Goal: Book appointment/travel/reservation

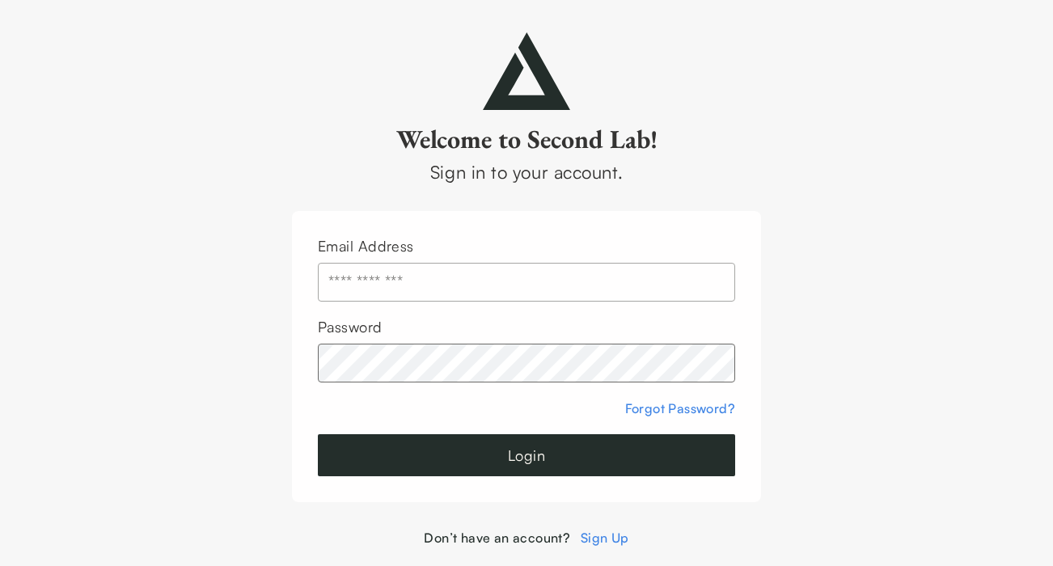
type input "**********"
click at [447, 460] on button "Login" at bounding box center [526, 455] width 417 height 42
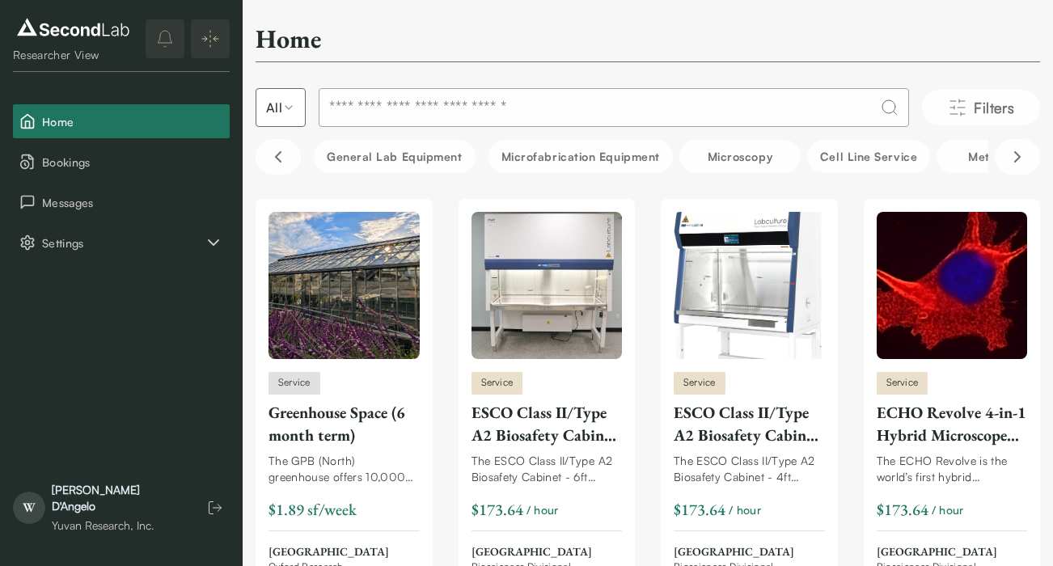
click at [606, 95] on input at bounding box center [614, 107] width 591 height 39
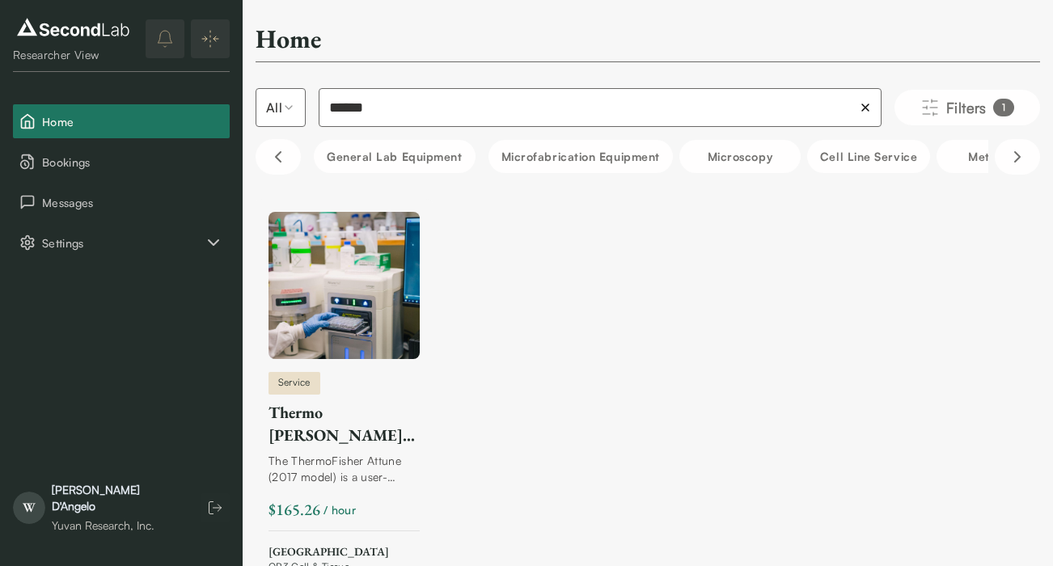
type input "******"
click at [317, 322] on img at bounding box center [344, 285] width 151 height 147
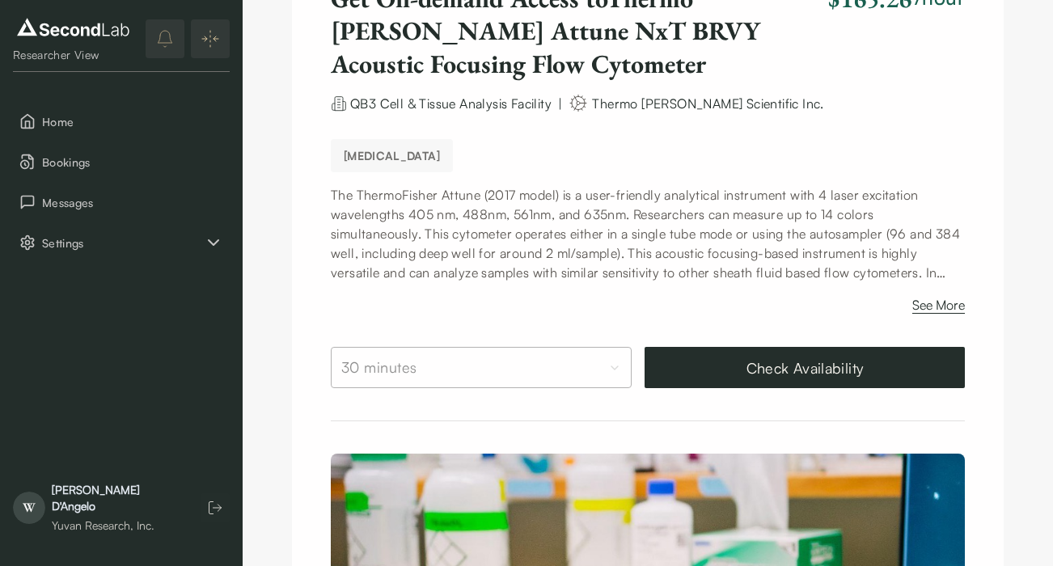
scroll to position [162, 0]
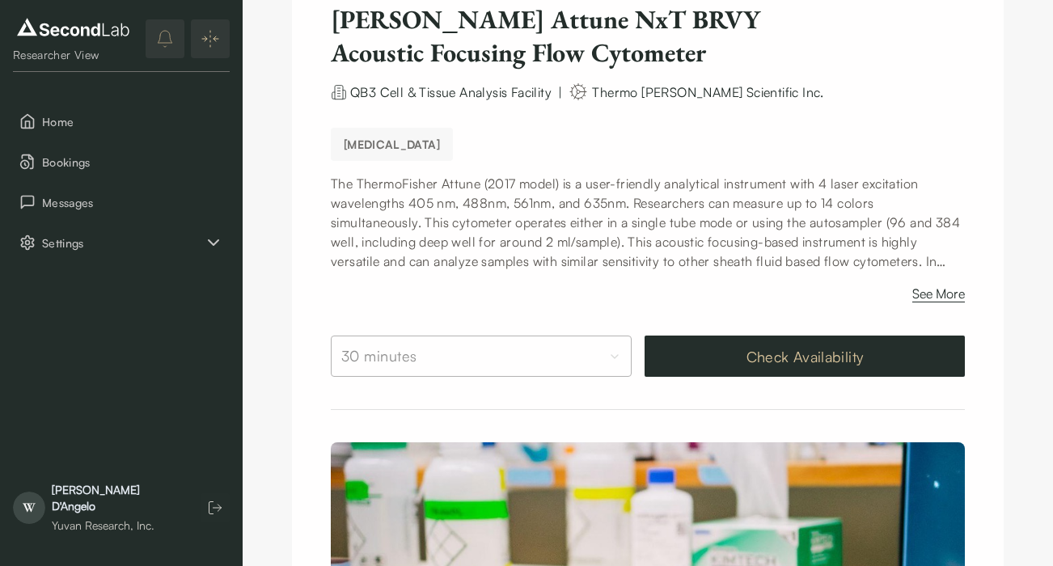
click at [722, 367] on button "Check Availability" at bounding box center [805, 356] width 320 height 41
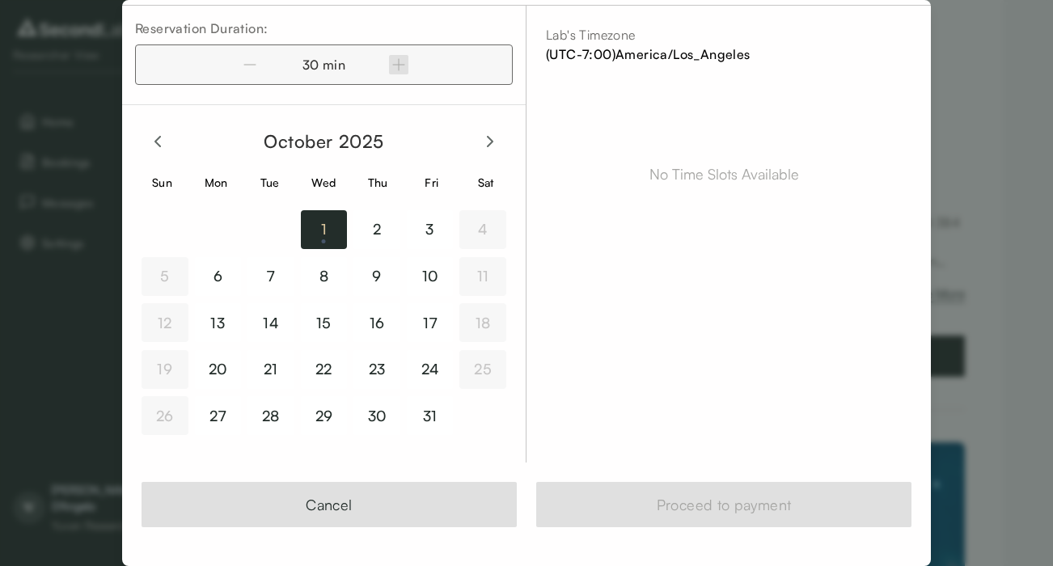
scroll to position [57, 0]
click at [228, 275] on button "6" at bounding box center [218, 276] width 47 height 39
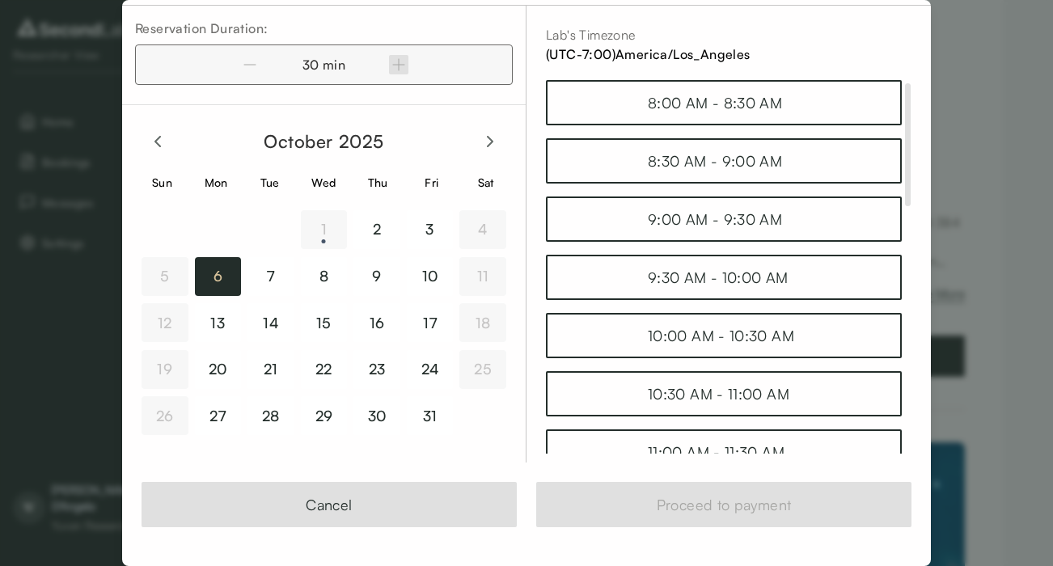
scroll to position [49, 0]
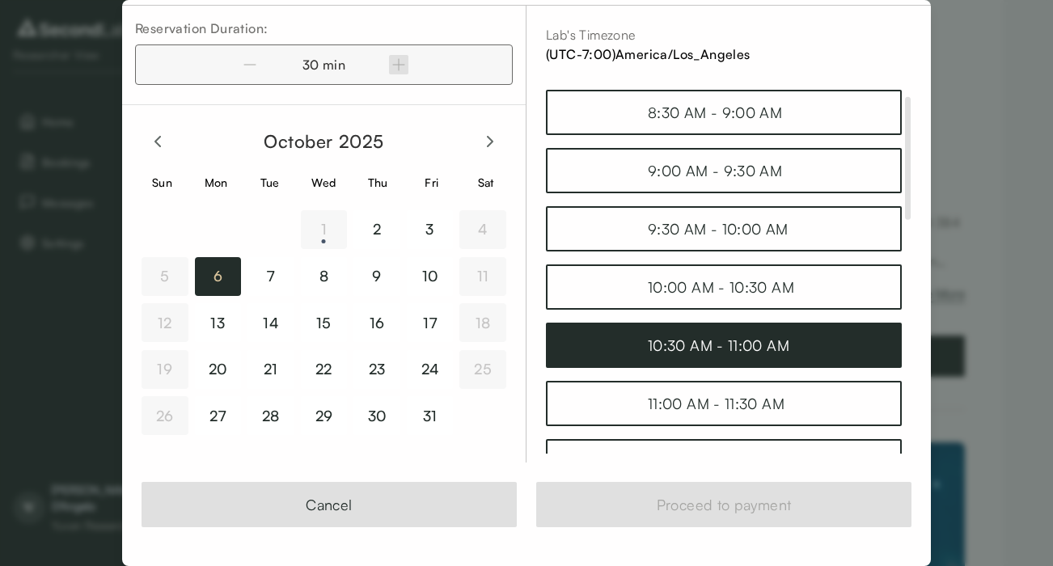
click at [698, 349] on div "10:30 AM - 11:00 AM" at bounding box center [724, 345] width 152 height 23
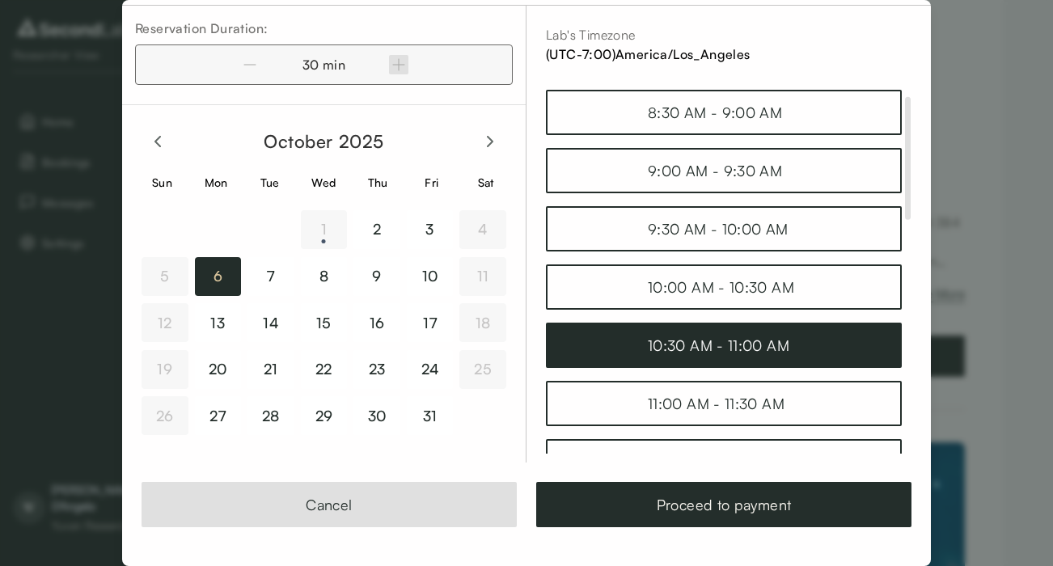
click at [397, 61] on div "30 min" at bounding box center [324, 64] width 378 height 40
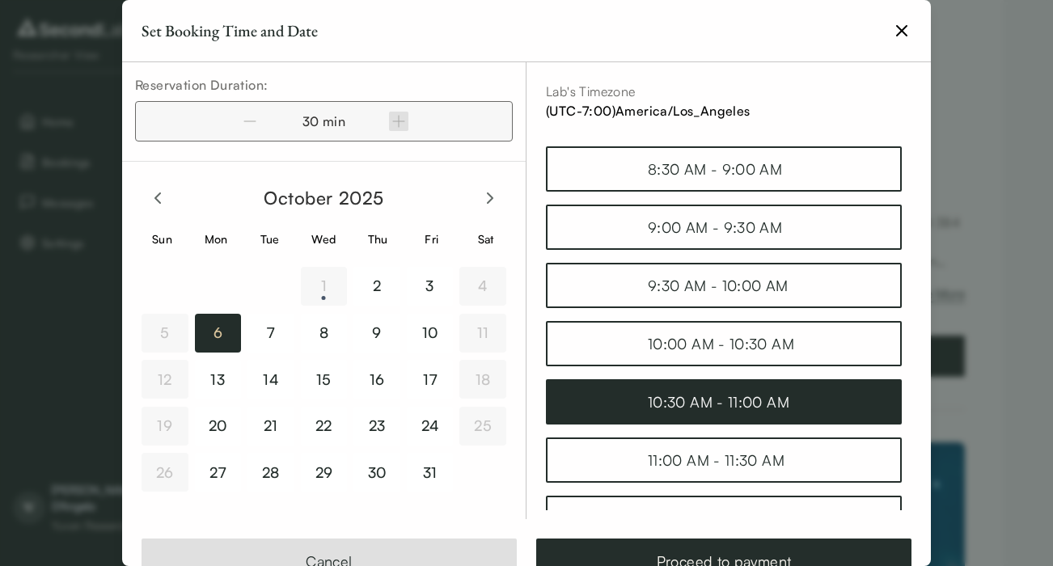
scroll to position [0, 0]
click at [251, 117] on div "30 min" at bounding box center [324, 121] width 378 height 40
click at [412, 121] on div "30 min" at bounding box center [324, 121] width 378 height 40
click at [401, 121] on div "30 min" at bounding box center [324, 121] width 378 height 40
click at [250, 121] on div "30 min" at bounding box center [324, 121] width 378 height 40
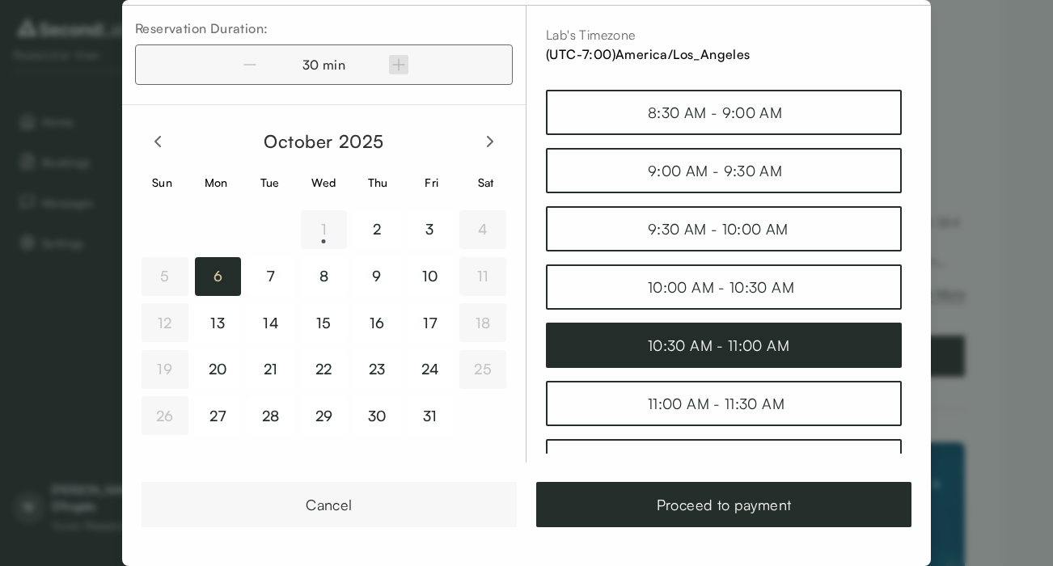
scroll to position [57, 0]
click at [332, 499] on button "Cancel" at bounding box center [329, 504] width 375 height 45
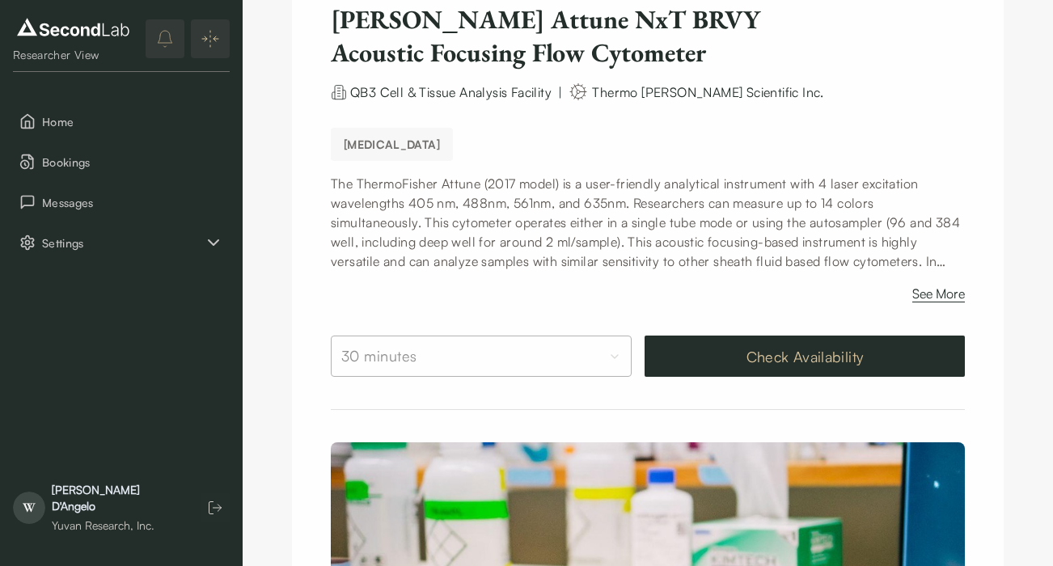
click at [731, 359] on button "Check Availability" at bounding box center [805, 356] width 320 height 41
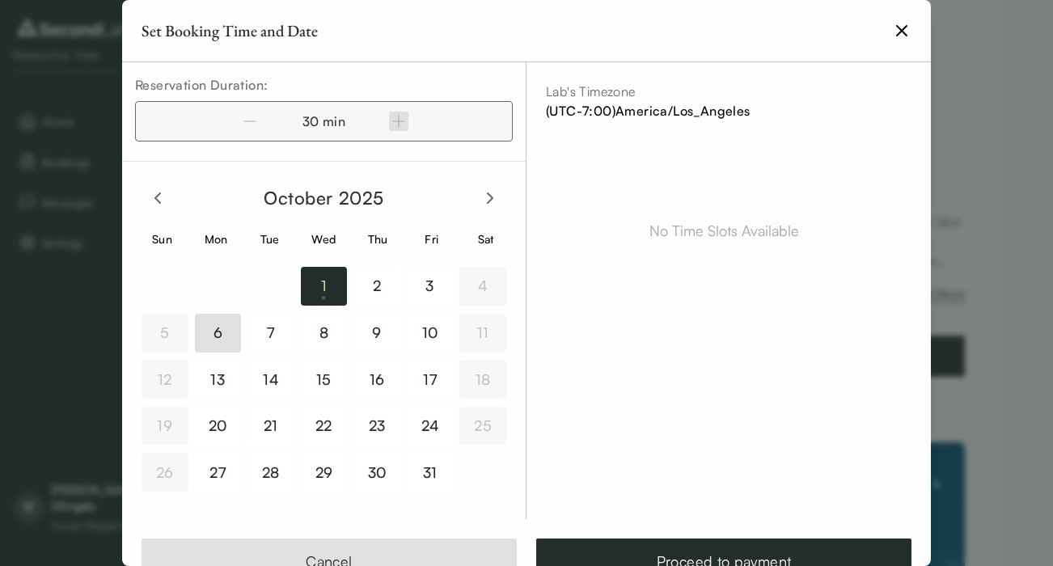
click at [220, 333] on button "6" at bounding box center [218, 333] width 47 height 39
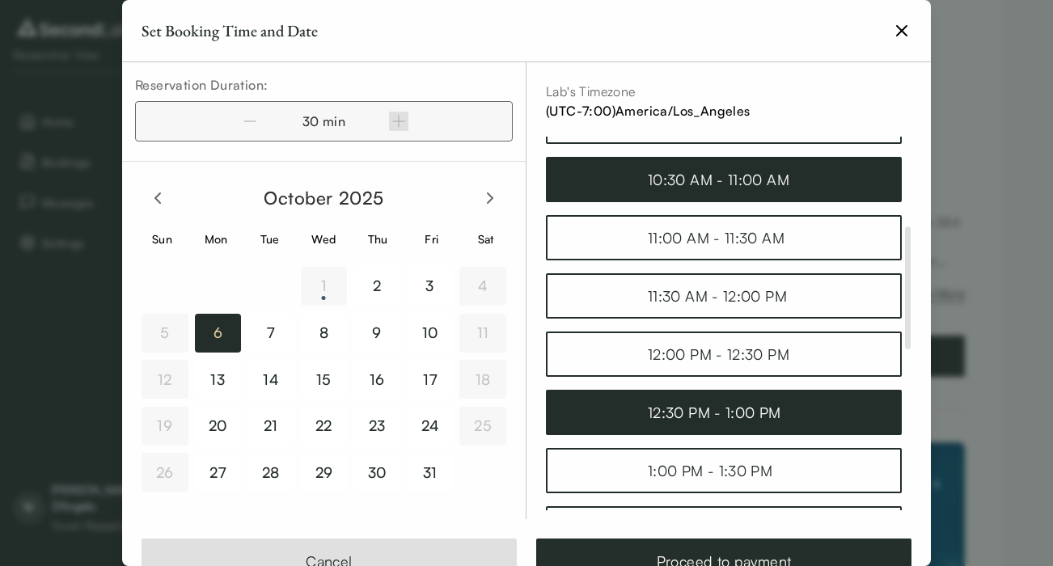
scroll to position [272, 0]
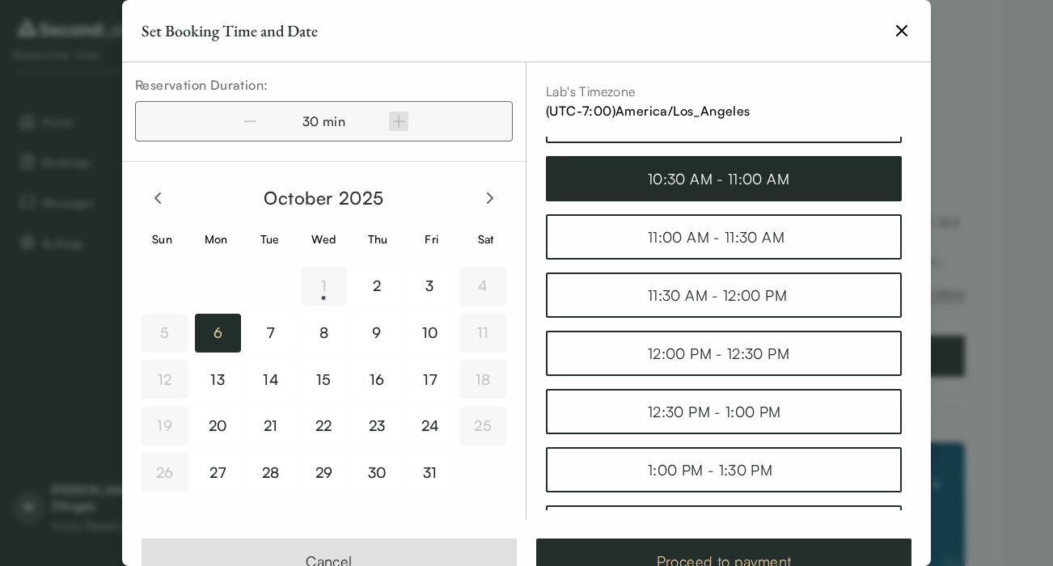
click at [686, 557] on button "Proceed to payment" at bounding box center [723, 561] width 375 height 45
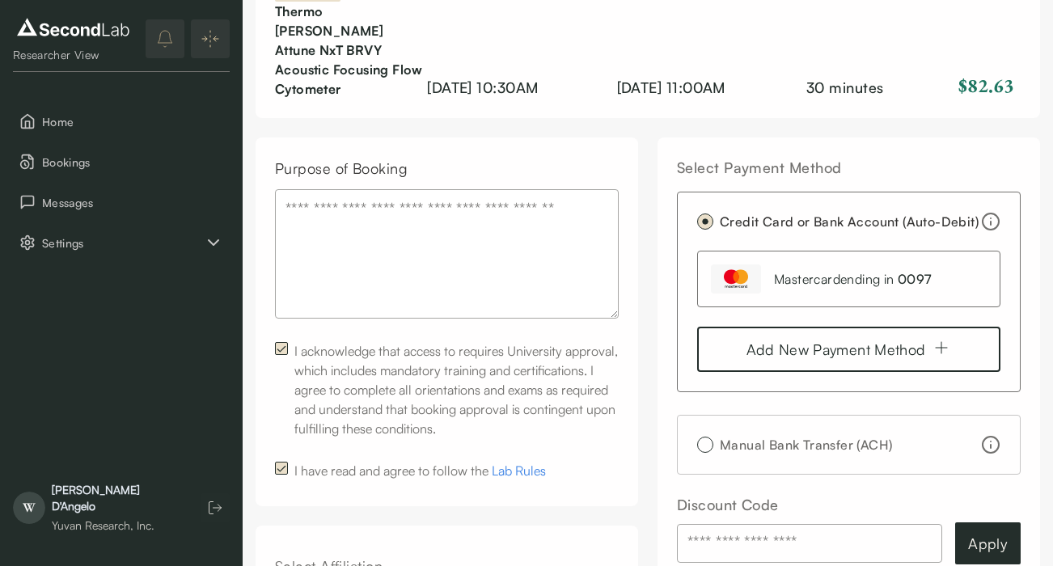
scroll to position [129, 0]
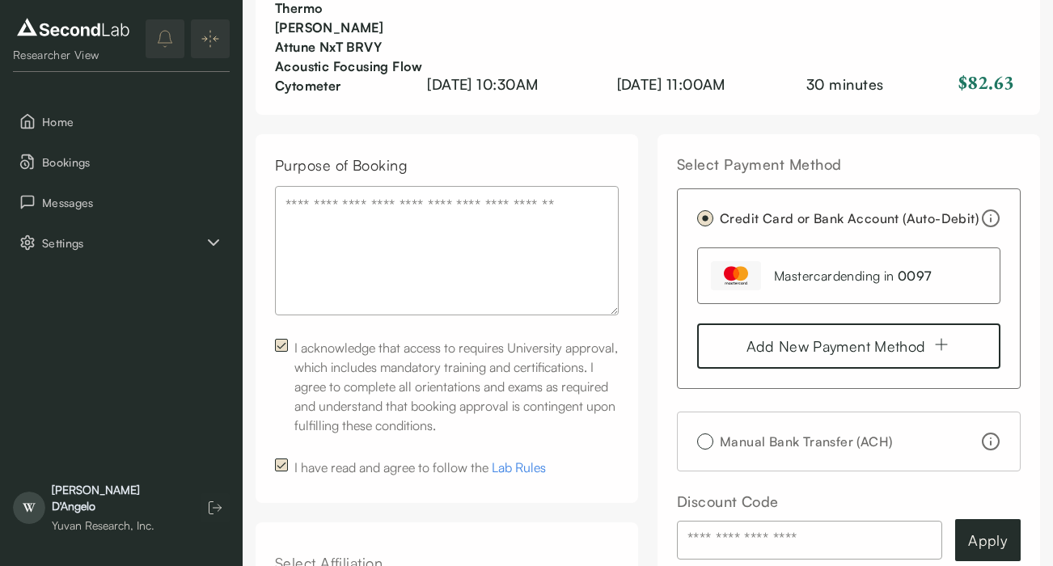
click at [421, 227] on textarea "Purpose of Booking" at bounding box center [447, 250] width 344 height 129
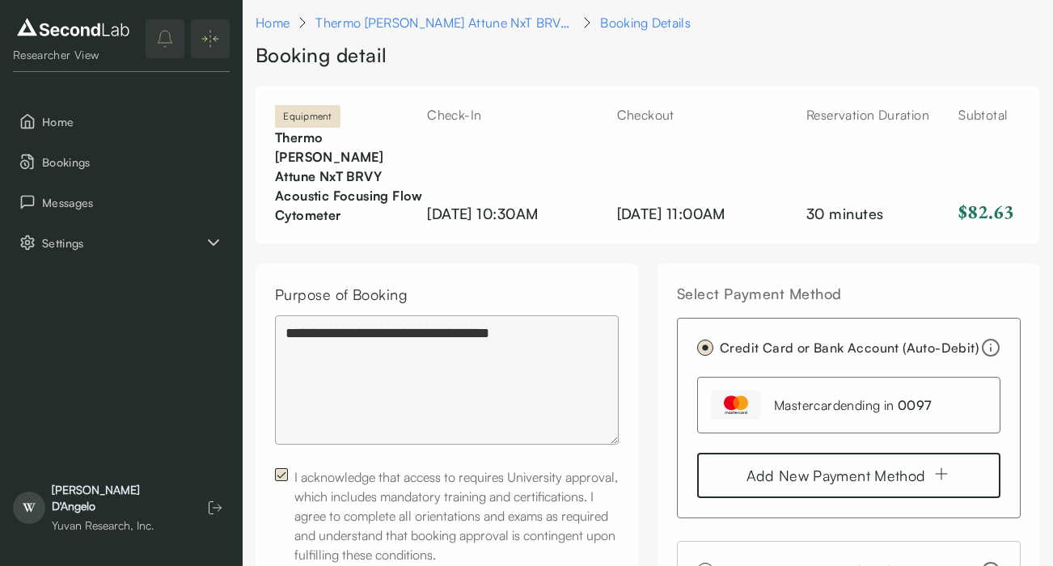
scroll to position [0, 0]
click at [486, 316] on textarea "**********" at bounding box center [447, 380] width 344 height 129
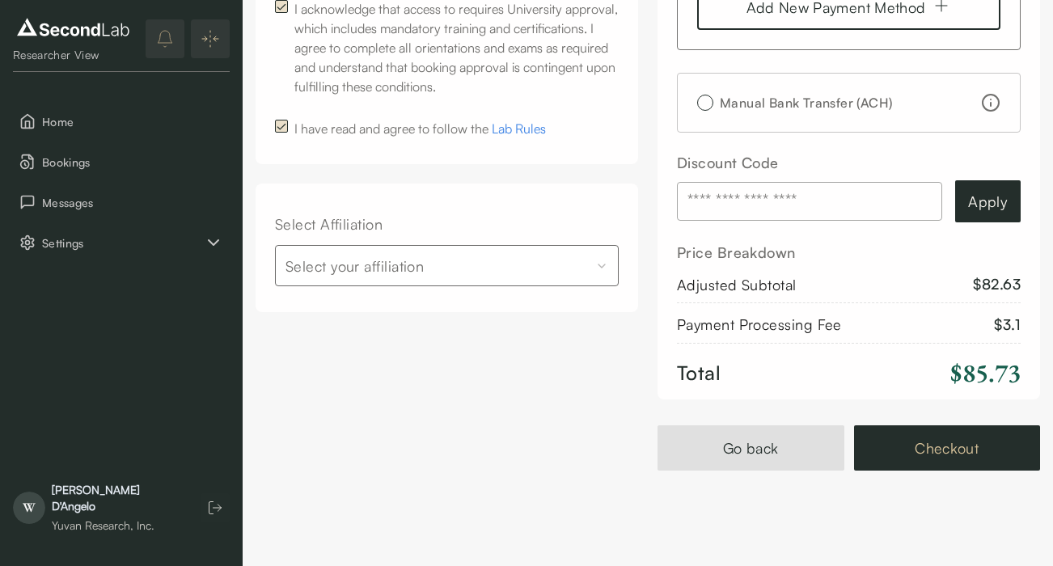
scroll to position [468, 0]
type textarea "**********"
click at [951, 426] on button "Checkout" at bounding box center [947, 448] width 187 height 45
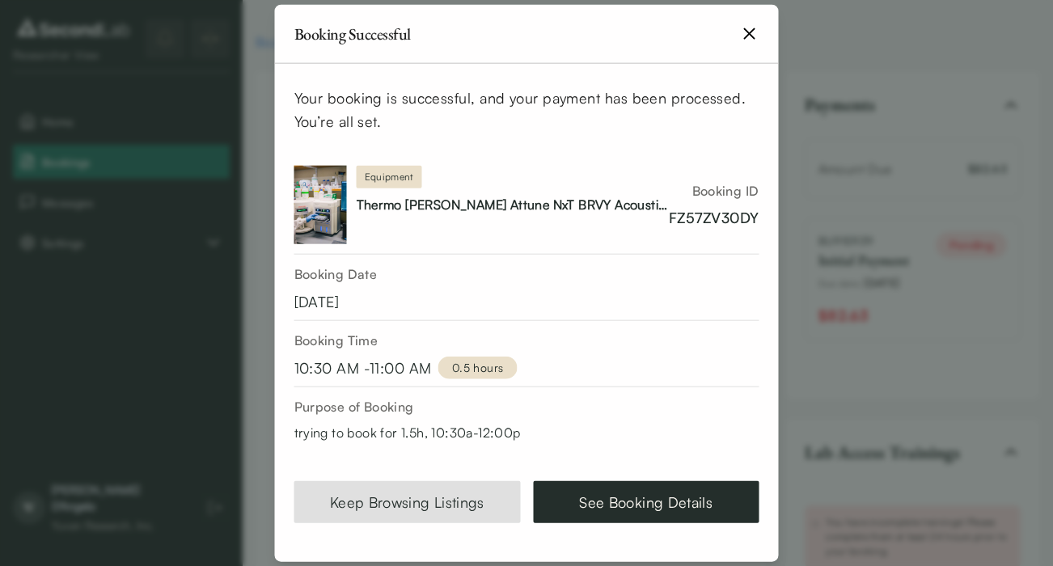
drag, startPoint x: 743, startPoint y: 42, endPoint x: 1114, endPoint y: 109, distance: 376.6
click at [1053, 109] on html "SKIP TO CONTENT Researcher View Home Bookings Messages Settings WD Researcher V…" at bounding box center [526, 565] width 1053 height 1131
